Goal: Information Seeking & Learning: Learn about a topic

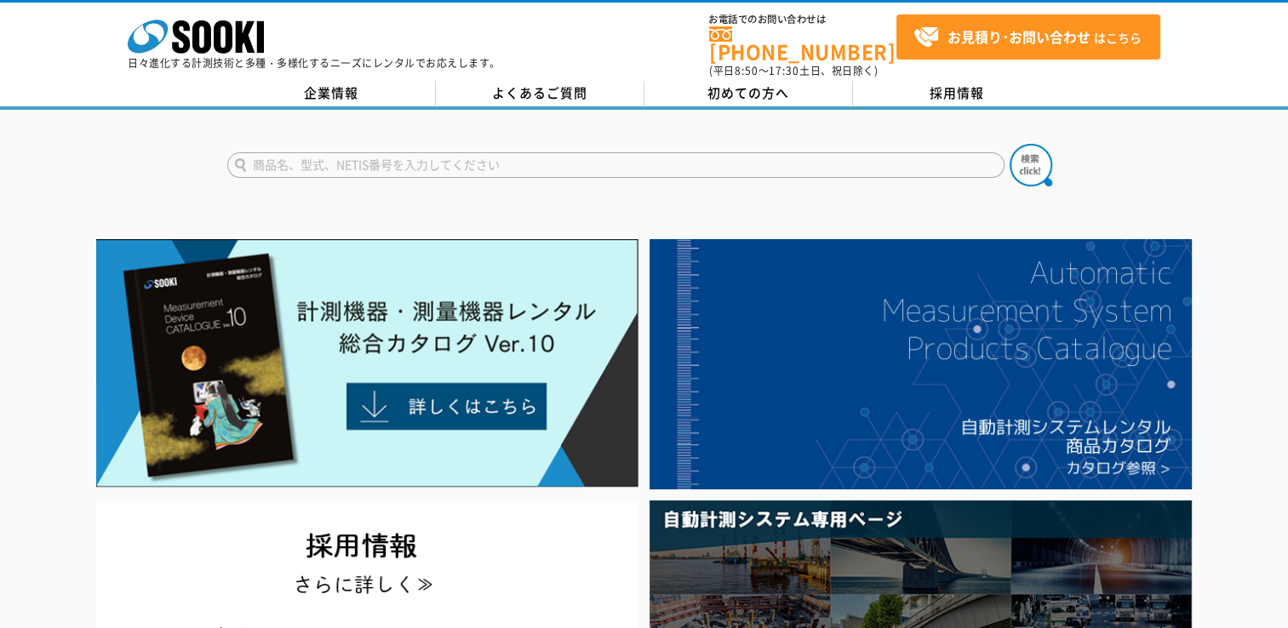
click at [432, 152] on input "text" at bounding box center [616, 165] width 778 height 26
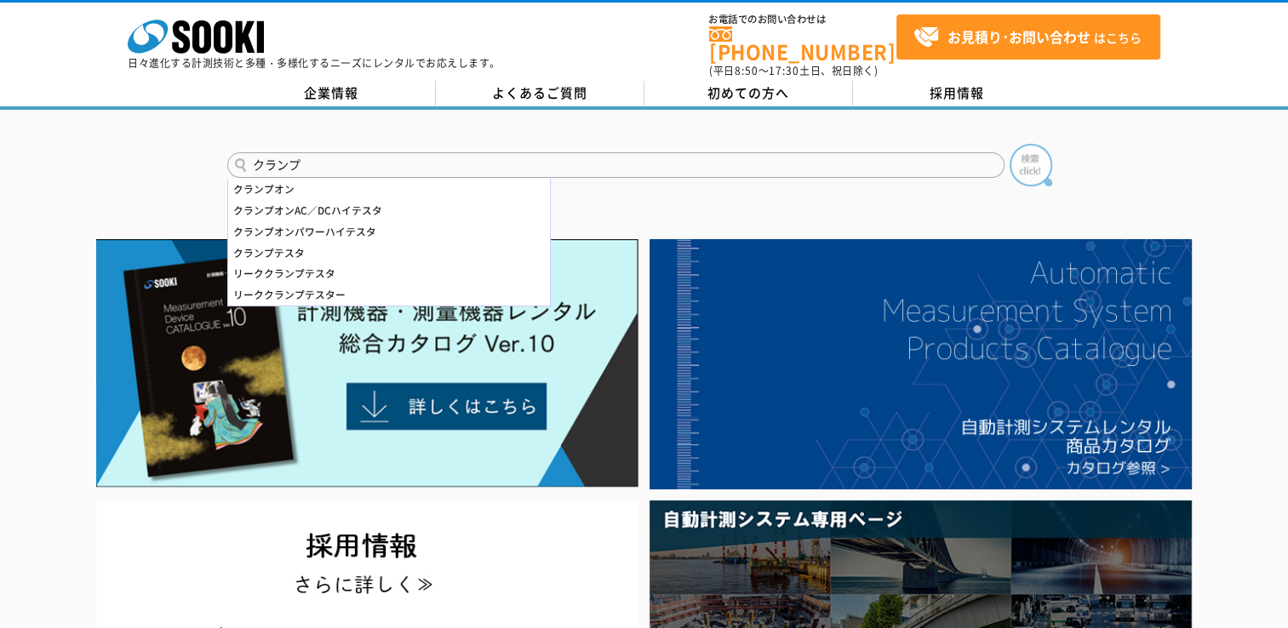
type input "クランプ"
click at [1019, 146] on img at bounding box center [1031, 165] width 43 height 43
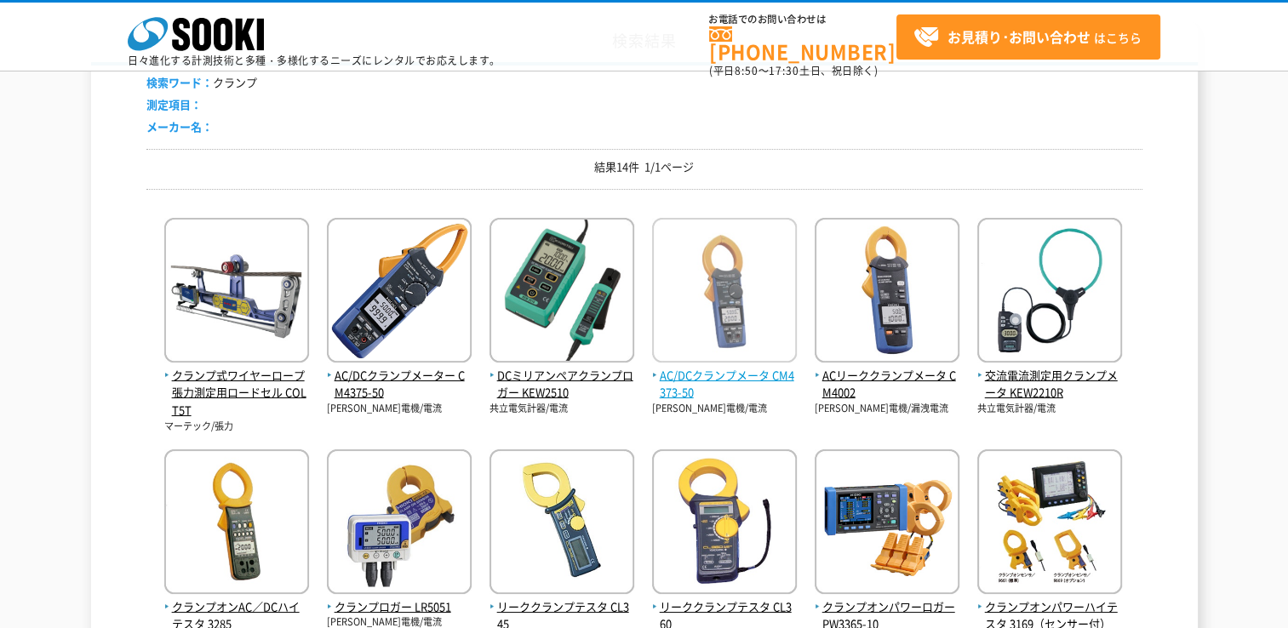
scroll to position [255, 0]
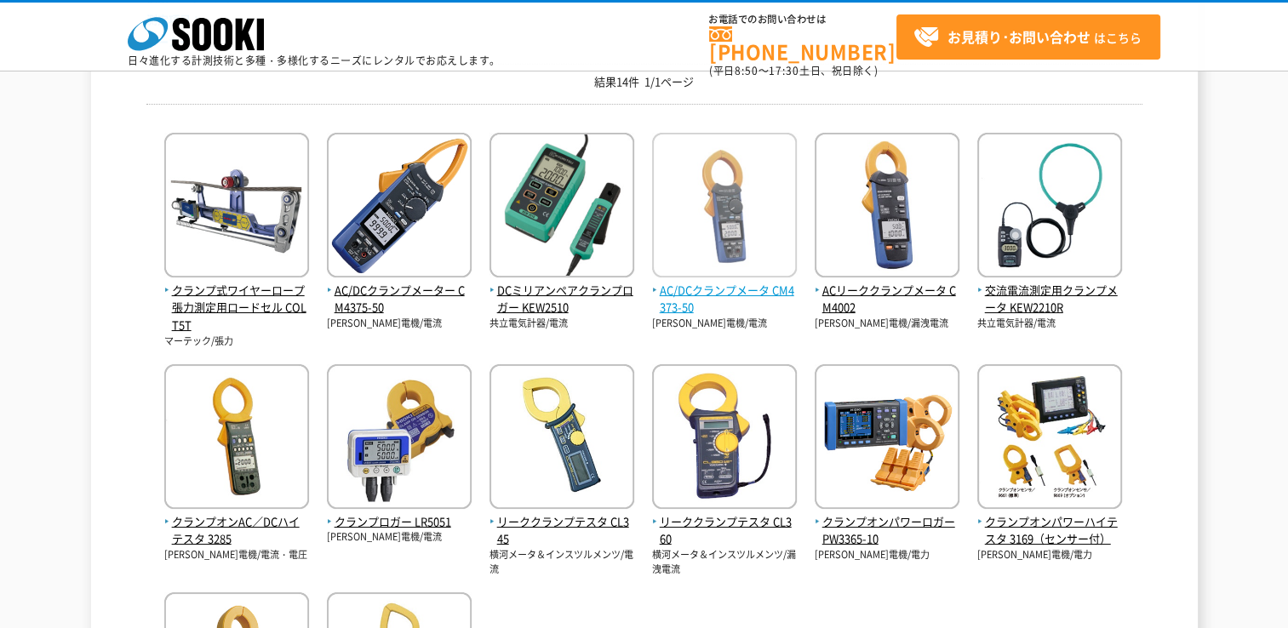
click at [760, 244] on img at bounding box center [724, 207] width 145 height 149
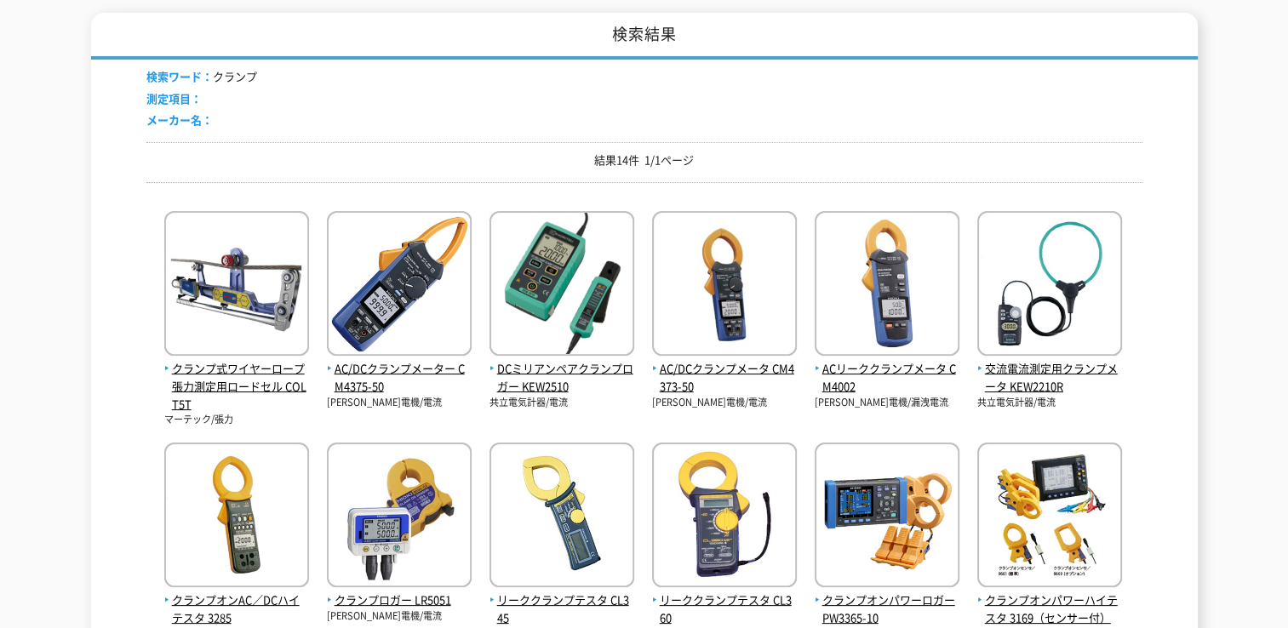
scroll to position [0, 0]
